Goal: Information Seeking & Learning: Learn about a topic

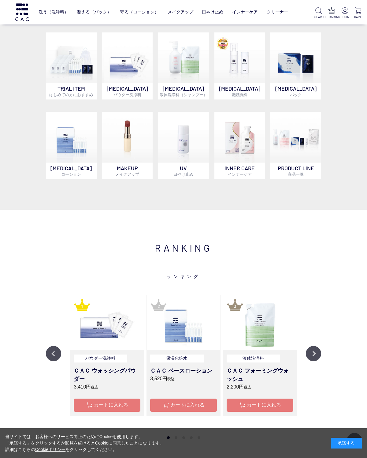
scroll to position [287, 0]
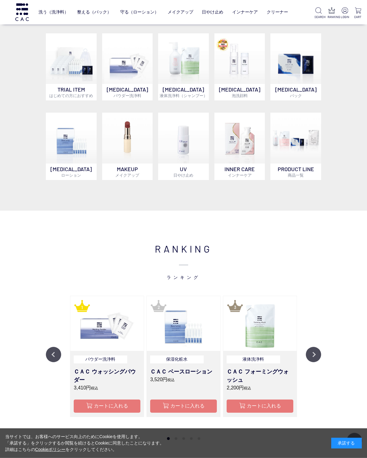
click at [315, 357] on button "Next" at bounding box center [313, 354] width 15 height 15
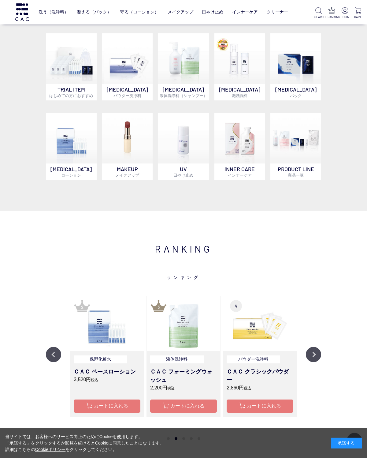
click at [318, 355] on button "Next" at bounding box center [313, 354] width 15 height 15
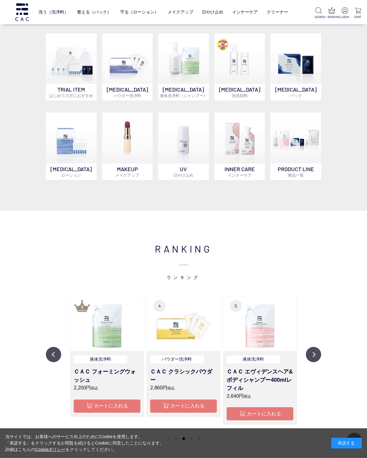
click at [316, 359] on button "Next" at bounding box center [313, 354] width 15 height 15
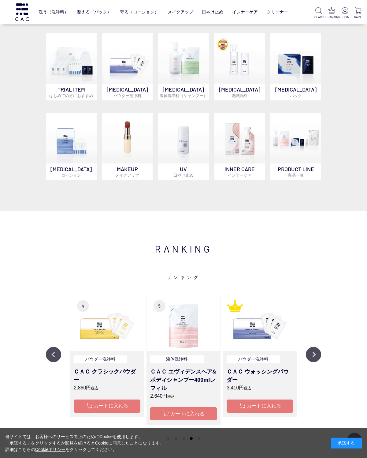
click at [316, 359] on button "Next" at bounding box center [313, 354] width 15 height 15
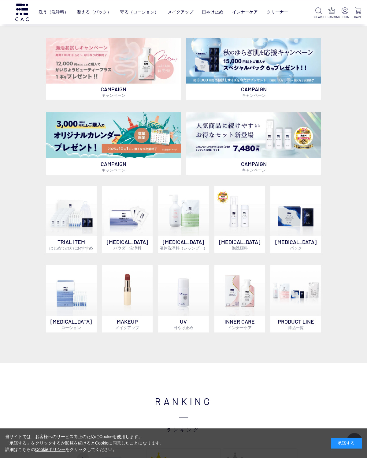
scroll to position [134, 0]
click at [122, 302] on img at bounding box center [127, 290] width 51 height 51
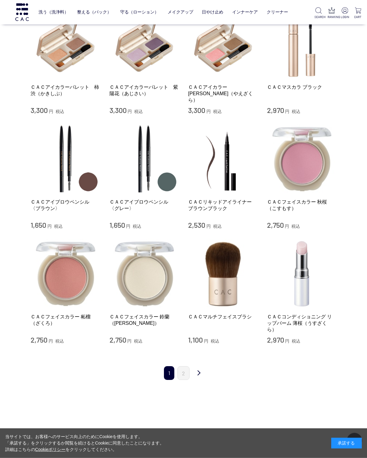
scroll to position [399, 0]
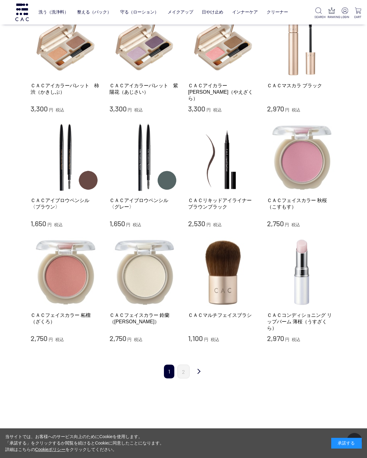
click at [183, 365] on link "2" at bounding box center [184, 371] width 12 height 14
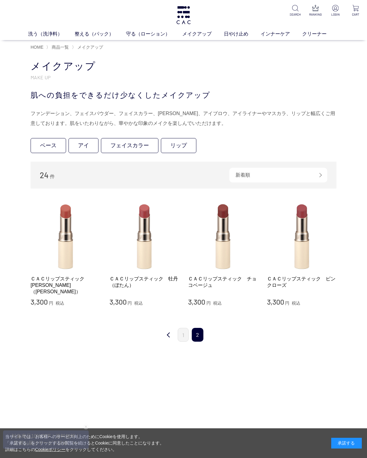
click at [273, 34] on link "インナーケア" at bounding box center [282, 33] width 42 height 7
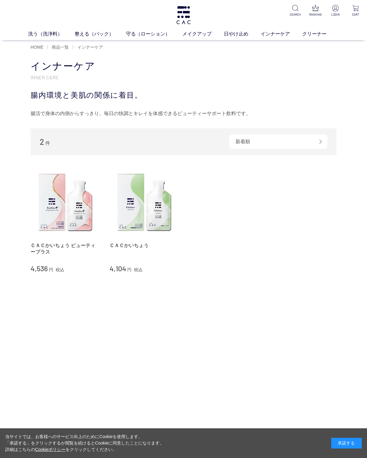
click at [40, 36] on link "洗う（洗浄料）" at bounding box center [51, 33] width 47 height 7
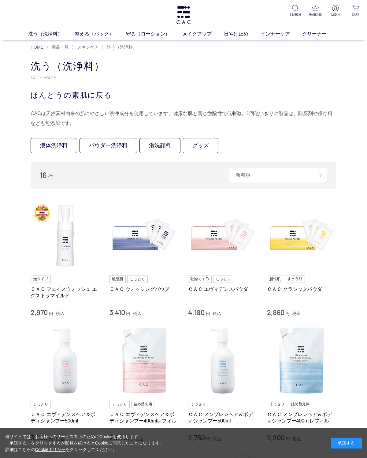
click at [185, 6] on img at bounding box center [184, 15] width 16 height 18
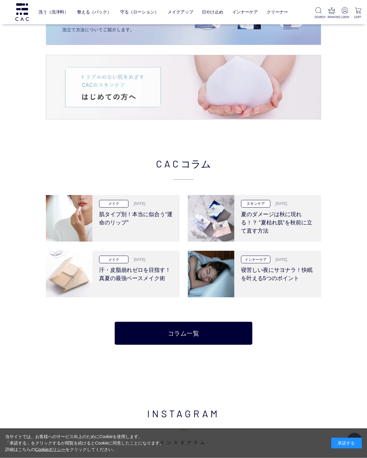
scroll to position [979, 0]
click at [288, 216] on h3 "夏のダメージは秋に現れる！？ “夏枯れ肌”を秋前に立て直す方法" at bounding box center [278, 221] width 74 height 28
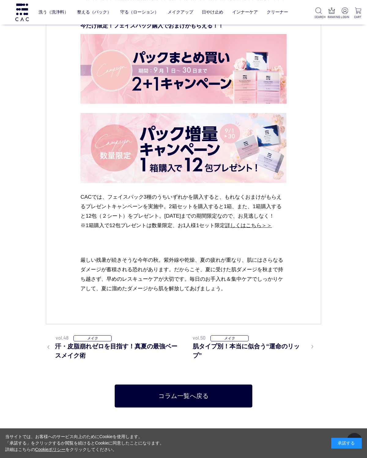
scroll to position [2434, 0]
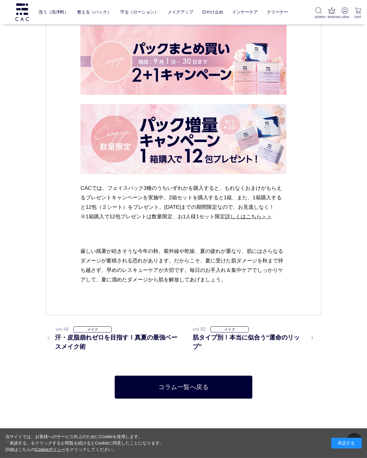
click at [237, 333] on h3 "肌タイプ別！本当に似合う“運命のリップ”" at bounding box center [254, 342] width 122 height 18
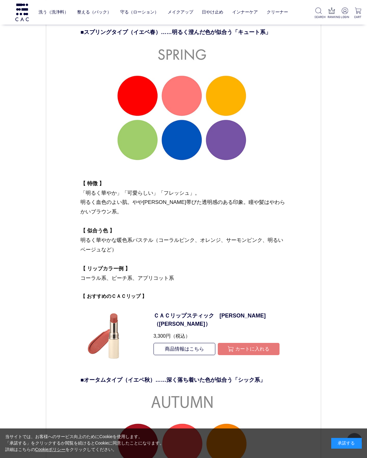
scroll to position [1138, 0]
